Goal: Check status

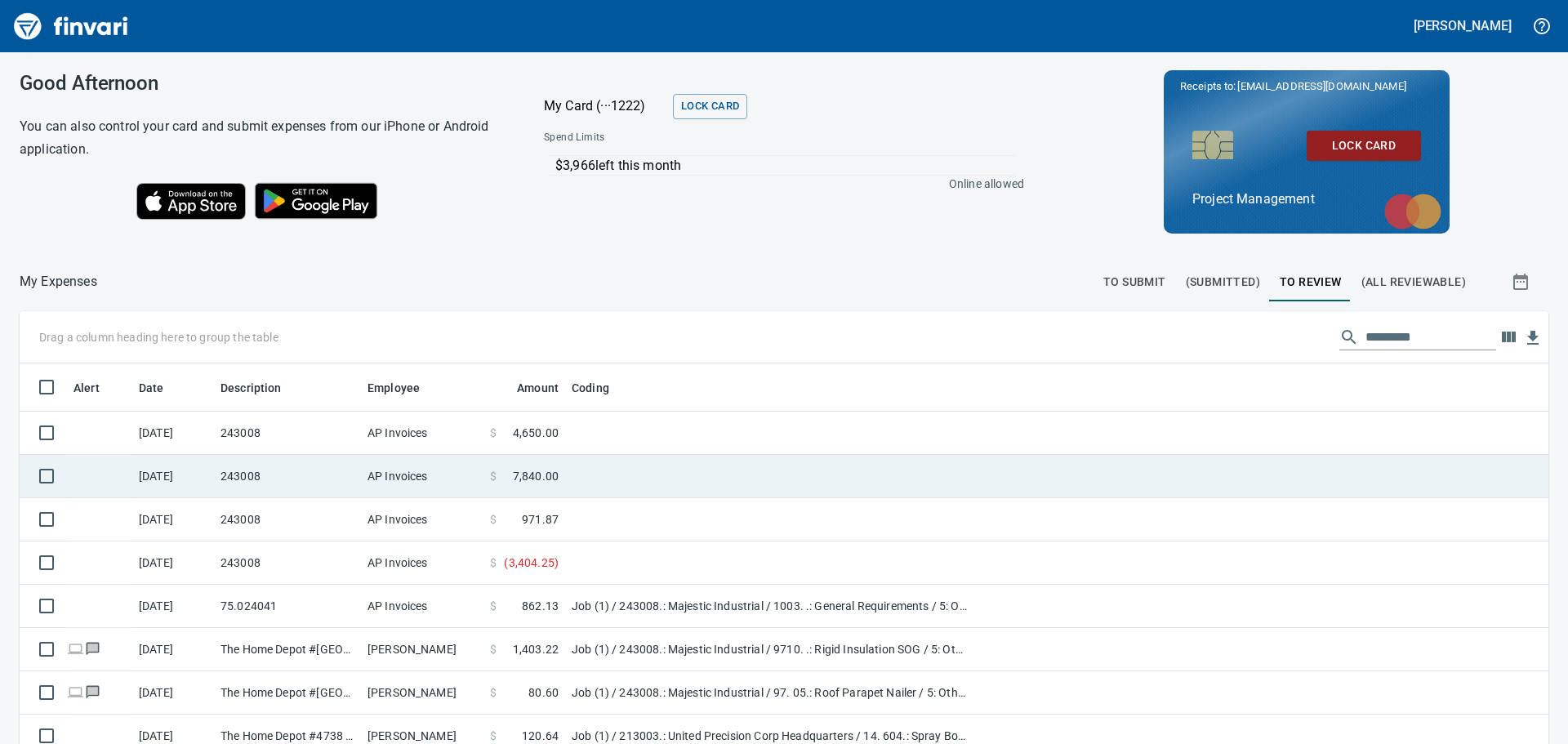
scroll to position [47, 0]
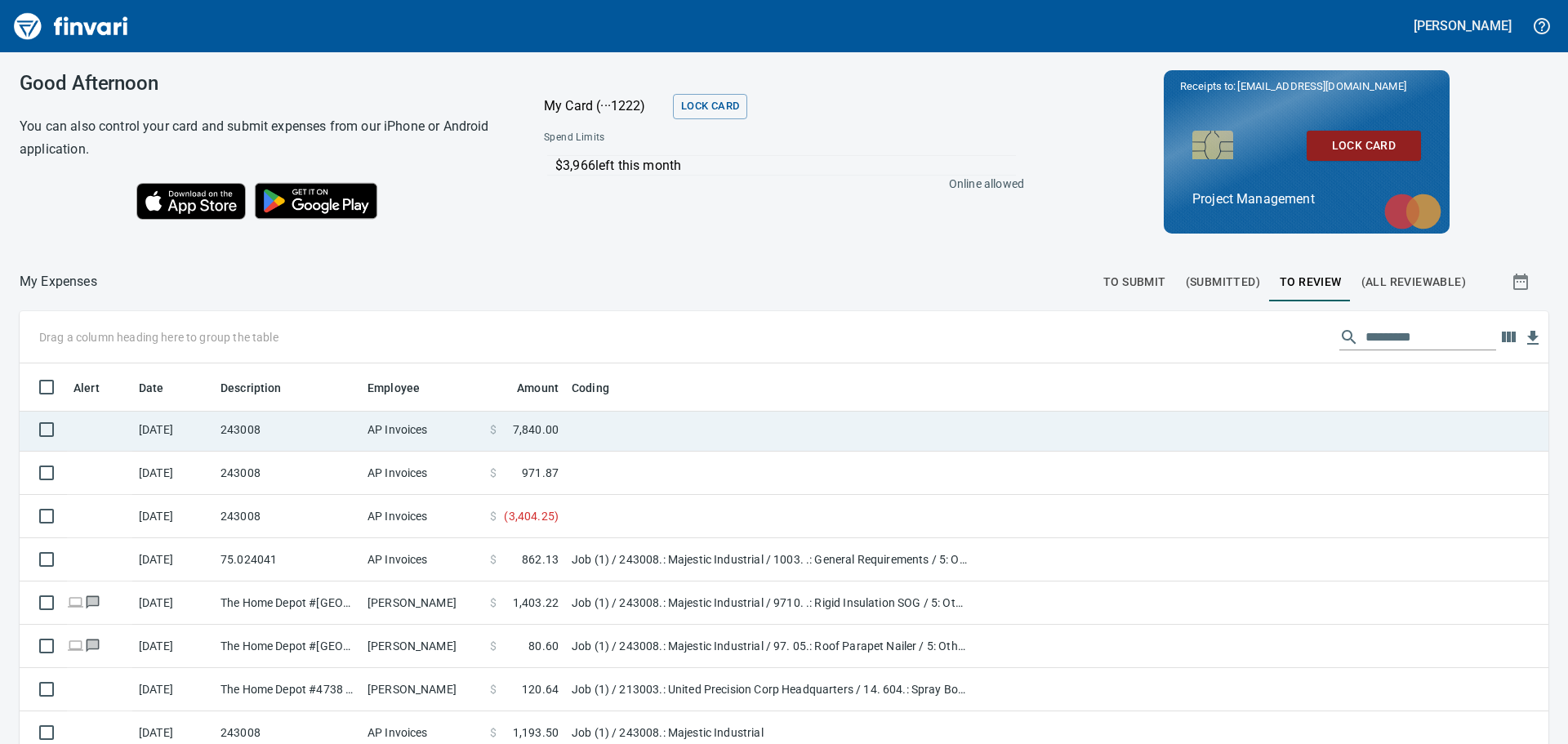
click at [562, 420] on td "$ 7,840.00" at bounding box center [524, 430] width 81 height 43
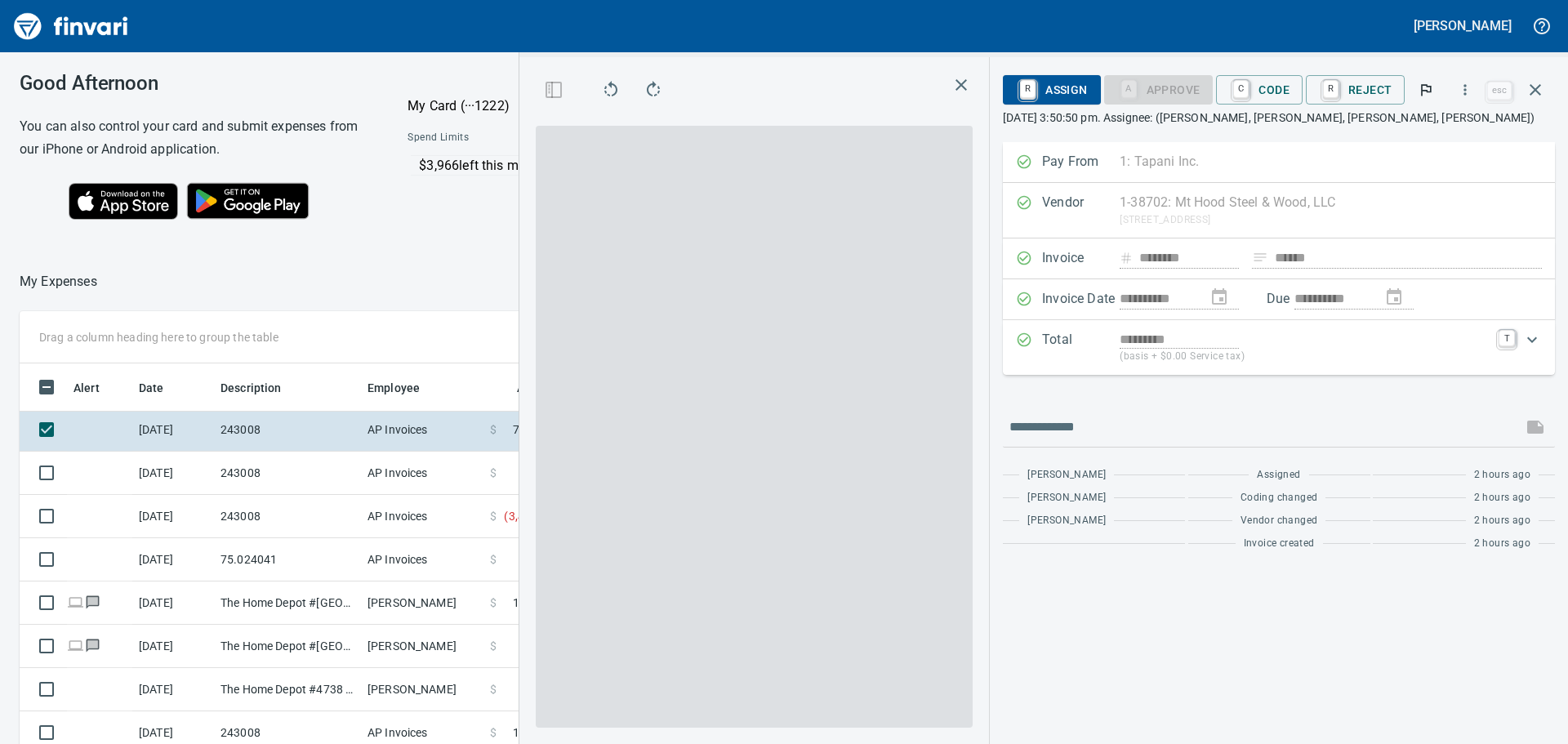
scroll to position [553, 1084]
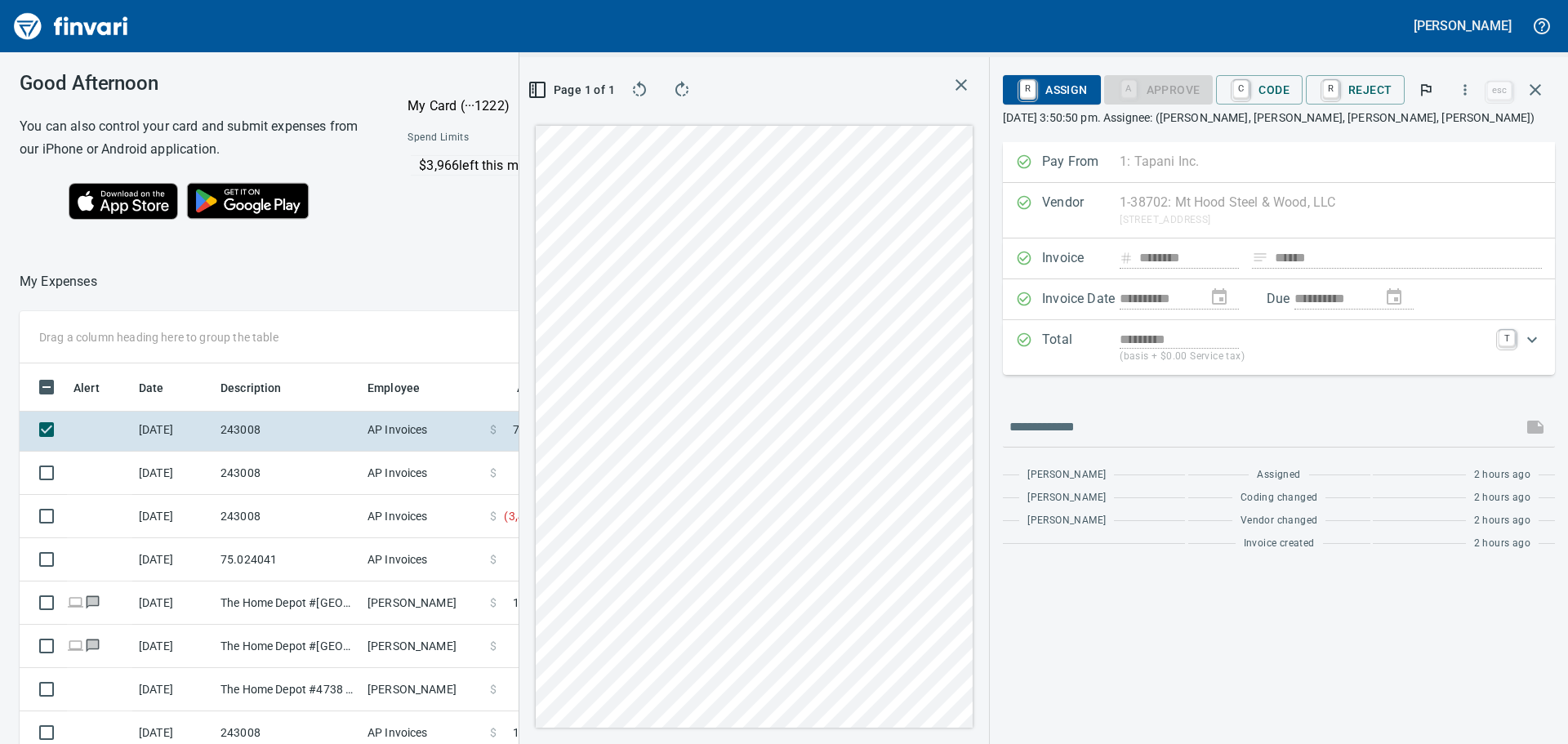
click at [440, 287] on div at bounding box center [391, 281] width 588 height 39
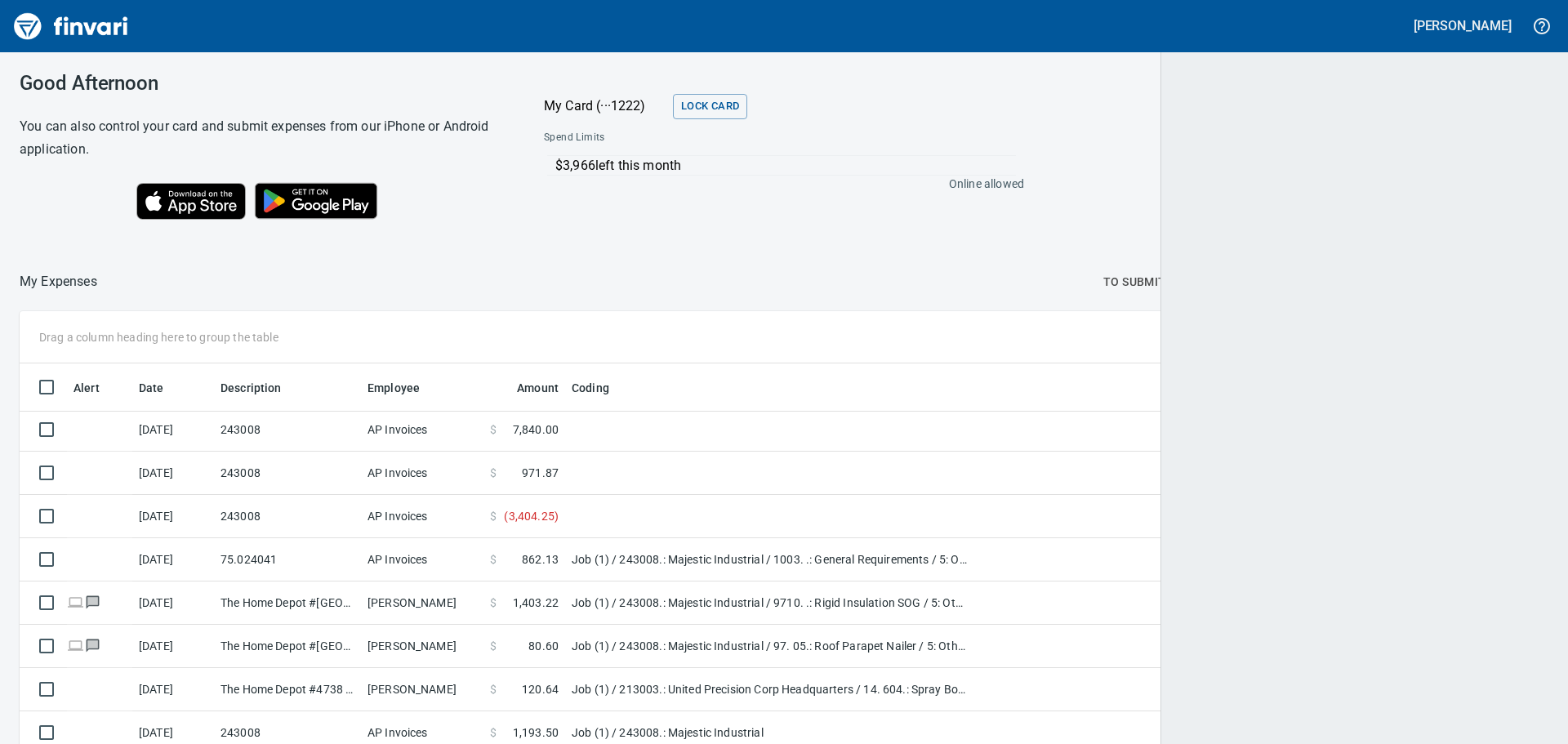
scroll to position [553, 1489]
